Goal: Transaction & Acquisition: Purchase product/service

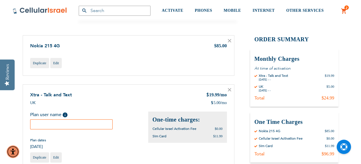
scroll to position [58, 0]
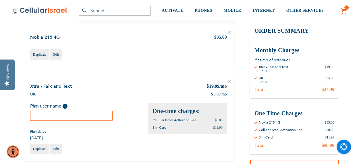
click at [81, 117] on input "text" at bounding box center [71, 116] width 83 height 10
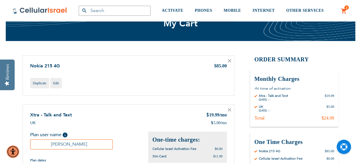
scroll to position [173, 0]
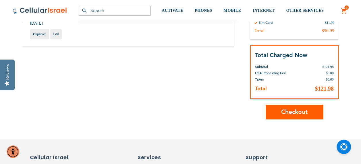
type input "Shaul Flax"
click at [288, 114] on span "Checkout" at bounding box center [295, 112] width 26 height 8
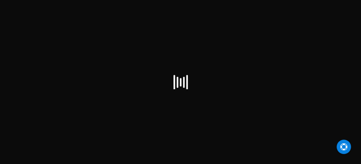
select select "US"
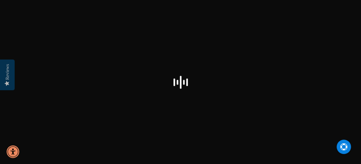
checkbox input "false"
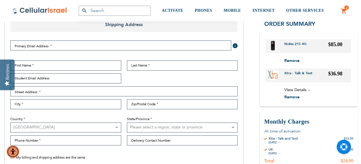
scroll to position [58, 0]
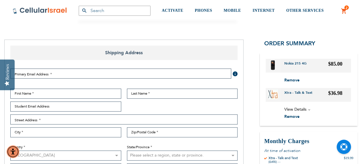
click at [275, 65] on img at bounding box center [273, 65] width 5 height 10
click at [290, 65] on strong "Nokia 215 4G" at bounding box center [298, 65] width 26 height 9
